Goal: Information Seeking & Learning: Check status

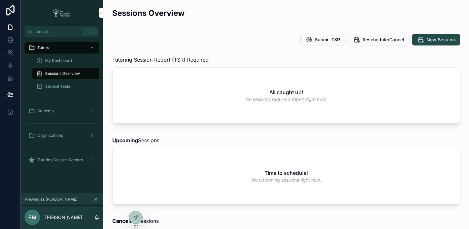
scroll to position [347, 0]
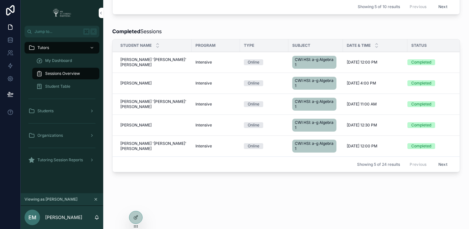
click at [64, 66] on link "My Dashboard" at bounding box center [65, 61] width 67 height 12
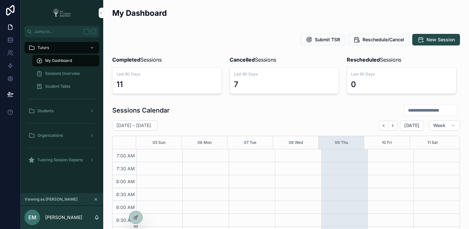
click at [70, 75] on span "Sessions Overview" at bounding box center [62, 73] width 35 height 5
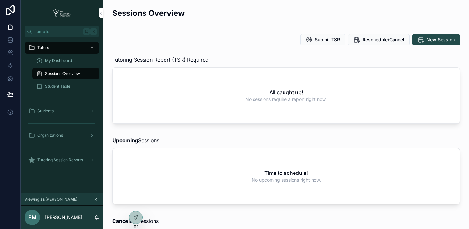
click at [64, 65] on div "My Dashboard" at bounding box center [65, 60] width 59 height 10
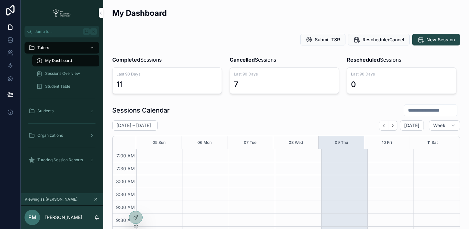
scroll to position [181, 0]
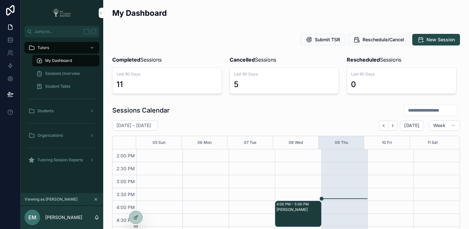
click at [64, 73] on span "Sessions Overview" at bounding box center [62, 73] width 35 height 5
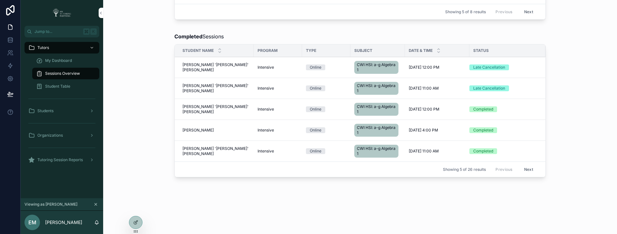
scroll to position [14, 0]
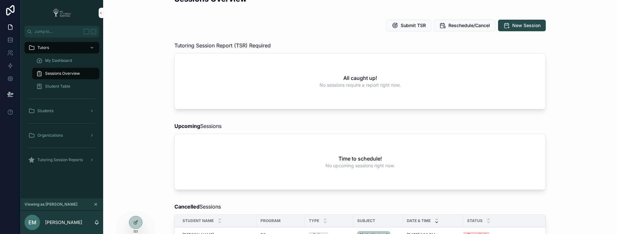
click at [330, 168] on span "No upcoming sessions right now." at bounding box center [360, 166] width 69 height 6
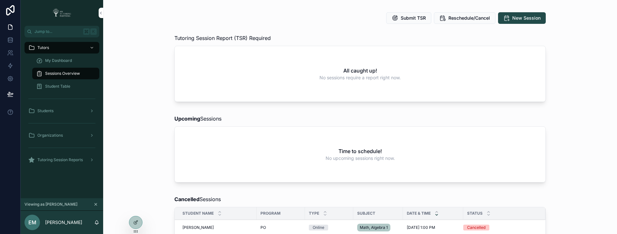
scroll to position [32, 0]
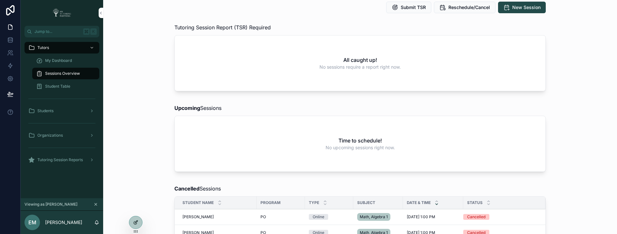
click at [137, 222] on icon at bounding box center [136, 222] width 3 height 3
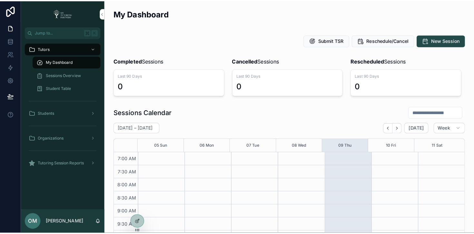
scroll to position [181, 0]
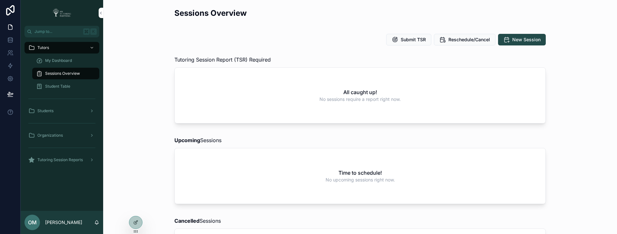
click at [0, 0] on icon at bounding box center [0, 0] width 0 height 0
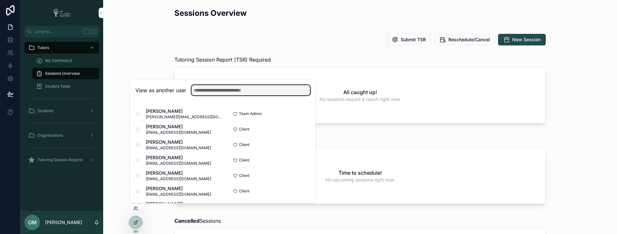
click at [222, 94] on input "text" at bounding box center [251, 90] width 119 height 10
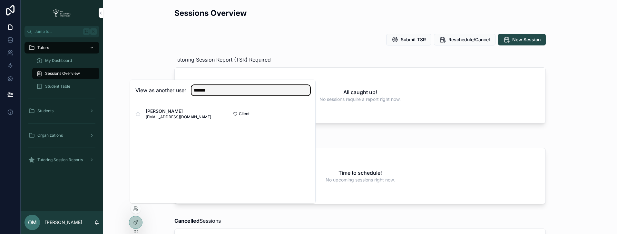
type input "*******"
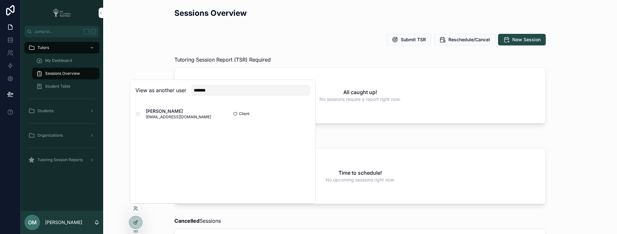
click at [0, 0] on button "Select" at bounding box center [0, 0] width 0 height 0
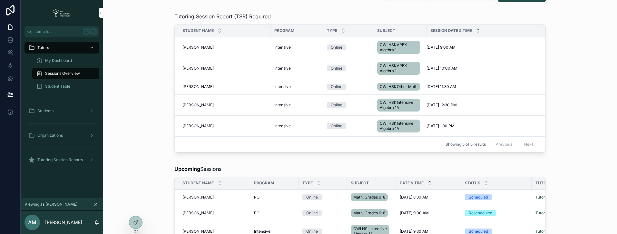
scroll to position [134, 0]
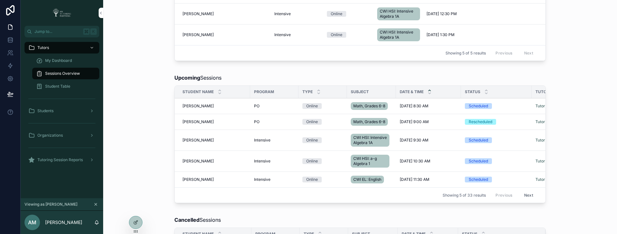
click at [527, 200] on button "Next" at bounding box center [529, 195] width 18 height 10
click at [495, 200] on button "Previous" at bounding box center [504, 195] width 26 height 10
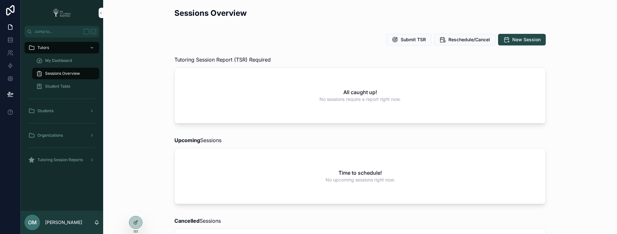
click at [0, 0] on icon at bounding box center [0, 0] width 0 height 0
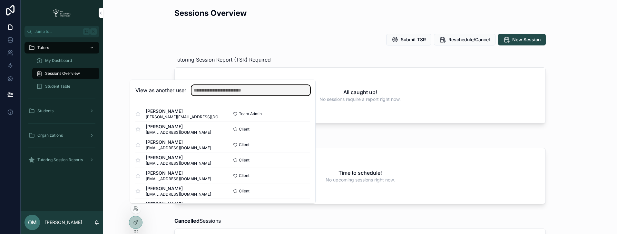
click at [220, 94] on input "text" at bounding box center [251, 90] width 119 height 10
click at [230, 91] on input "text" at bounding box center [251, 90] width 119 height 10
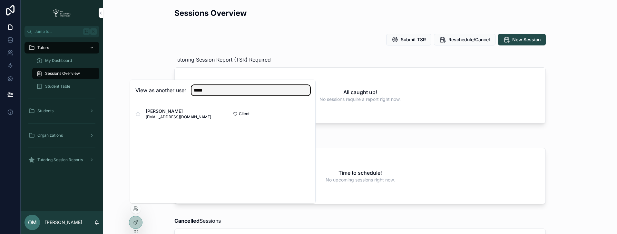
type input "*****"
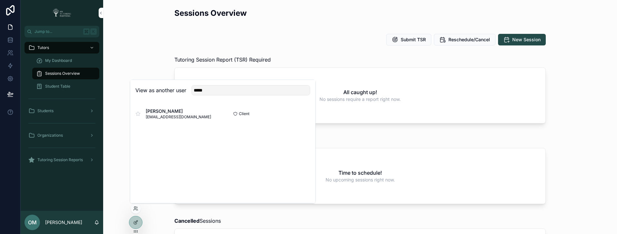
click at [0, 0] on button "Select" at bounding box center [0, 0] width 0 height 0
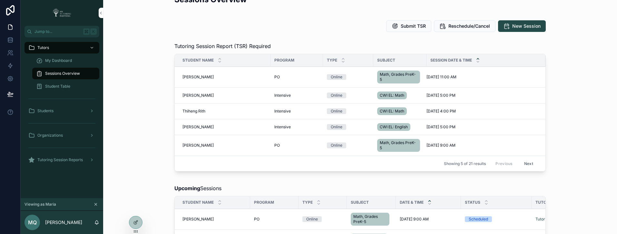
scroll to position [17, 0]
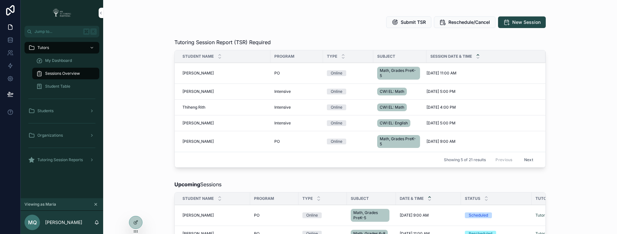
click at [528, 160] on button "Next" at bounding box center [529, 160] width 18 height 10
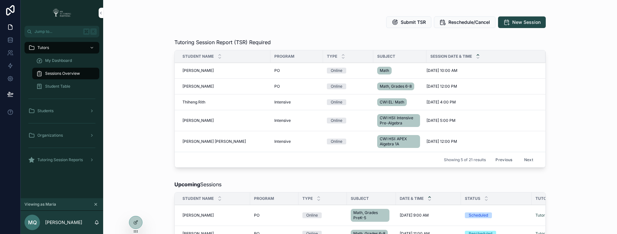
click at [528, 158] on button "Next" at bounding box center [529, 160] width 18 height 10
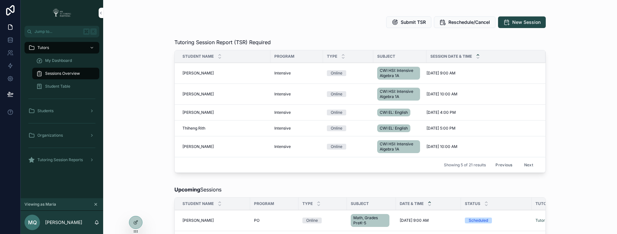
click at [526, 165] on button "Next" at bounding box center [529, 165] width 18 height 10
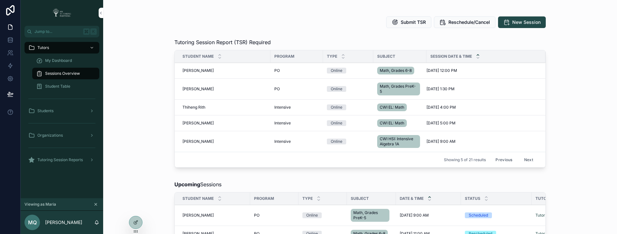
click at [527, 161] on button "Next" at bounding box center [529, 160] width 18 height 10
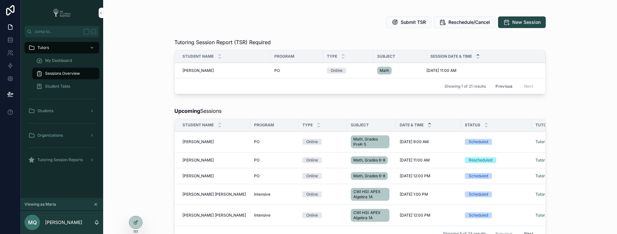
click at [501, 86] on button "Previous" at bounding box center [504, 86] width 26 height 10
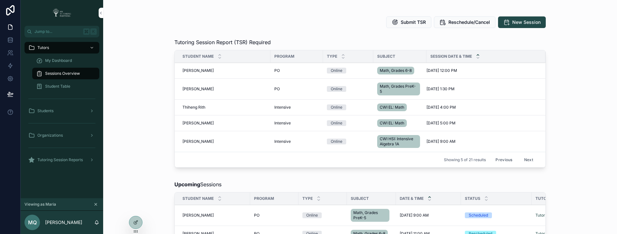
click at [505, 159] on button "Previous" at bounding box center [504, 160] width 26 height 10
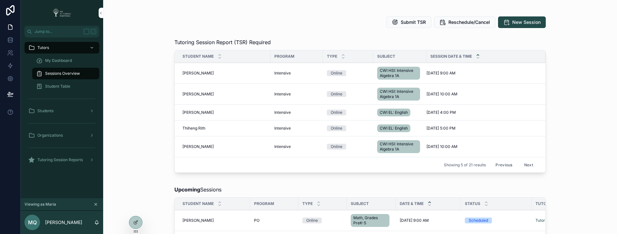
click at [65, 136] on div "Organizations" at bounding box center [61, 135] width 67 height 10
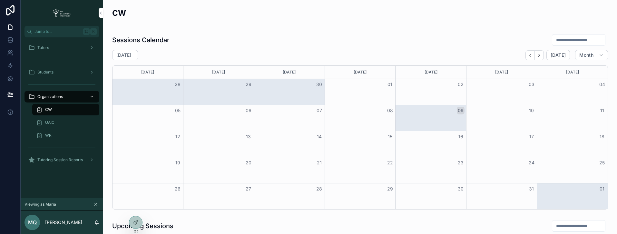
click at [77, 110] on div "CW" at bounding box center [65, 110] width 59 height 10
click at [95, 205] on icon "scrollable content" at bounding box center [96, 204] width 5 height 5
click at [0, 0] on icon at bounding box center [0, 0] width 0 height 0
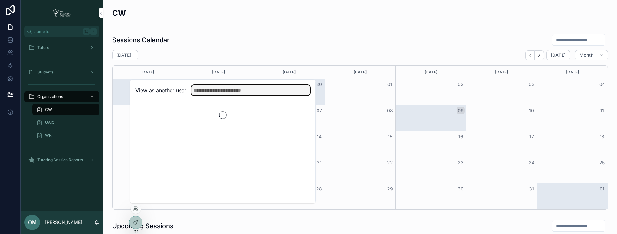
click at [231, 89] on input "text" at bounding box center [251, 90] width 119 height 10
type input "****"
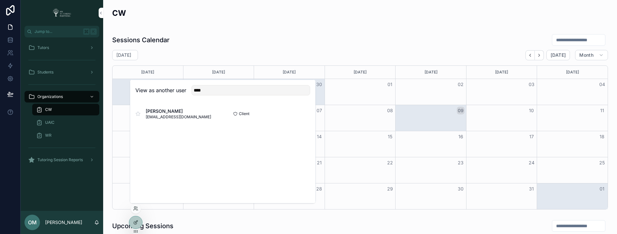
click at [0, 0] on button "Select" at bounding box center [0, 0] width 0 height 0
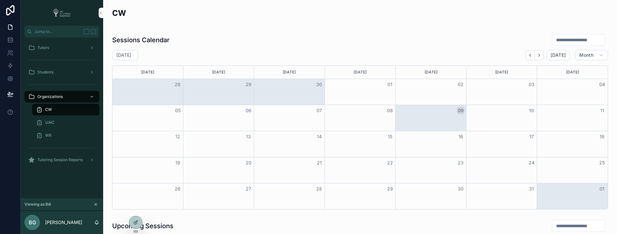
click at [441, 33] on div "Sessions Calendar [DATE] [DATE] Month [DATE] [DATE] [DATE] [DATE] [DATE] [DATE]…" at bounding box center [360, 121] width 504 height 181
click at [578, 41] on input "scrollable content" at bounding box center [579, 39] width 53 height 9
type input "*****"
click at [59, 49] on div "Tutors" at bounding box center [61, 48] width 67 height 10
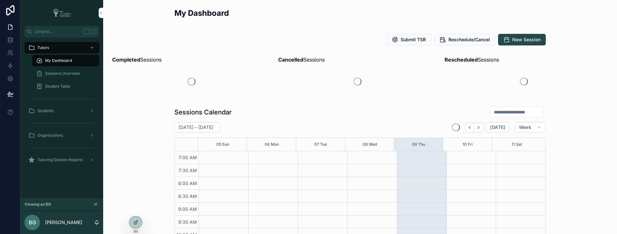
scroll to position [181, 0]
click at [509, 110] on input "scrollable content" at bounding box center [516, 112] width 53 height 9
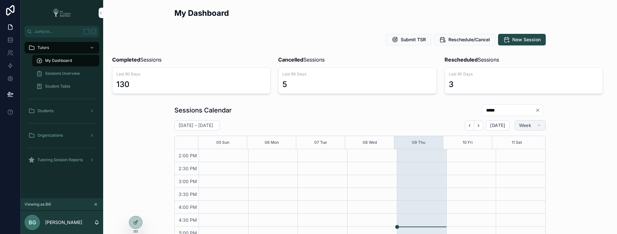
type input "*****"
click at [529, 128] on button "Week" at bounding box center [530, 125] width 31 height 10
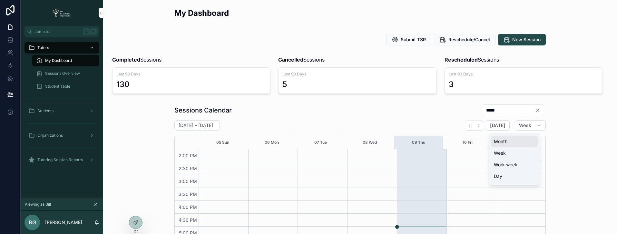
click at [514, 142] on button "Month" at bounding box center [515, 142] width 46 height 12
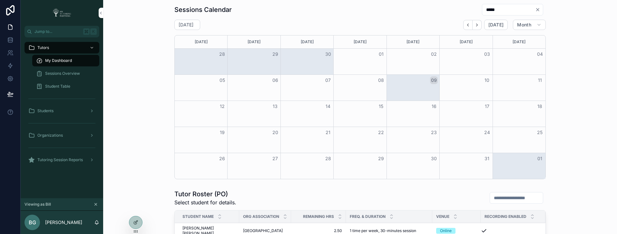
scroll to position [96, 0]
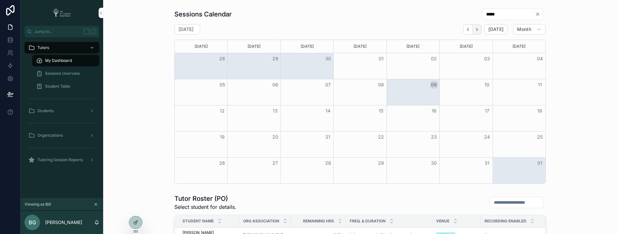
click at [478, 30] on icon "Next" at bounding box center [477, 29] width 5 height 5
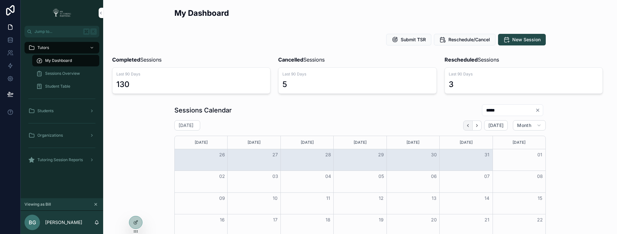
click at [464, 126] on button "Back" at bounding box center [467, 126] width 9 height 10
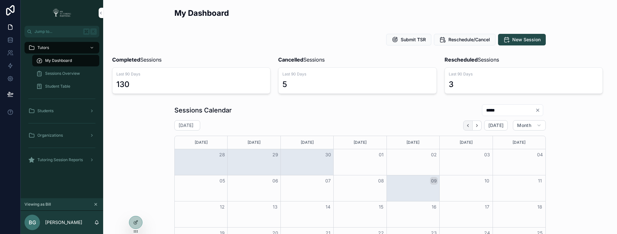
click at [466, 126] on icon "Back" at bounding box center [468, 125] width 5 height 5
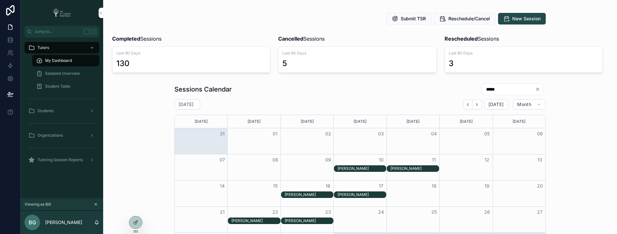
scroll to position [13, 0]
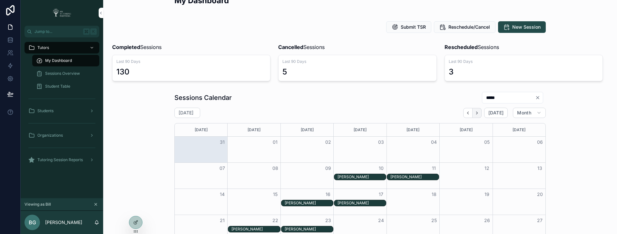
click at [478, 114] on icon "Next" at bounding box center [477, 113] width 5 height 5
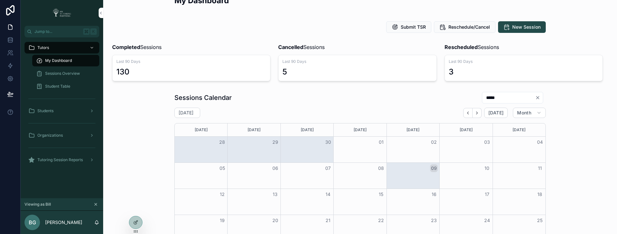
click at [361, 103] on div "Sessions Calendar *****" at bounding box center [360, 98] width 372 height 12
